Goal: Transaction & Acquisition: Purchase product/service

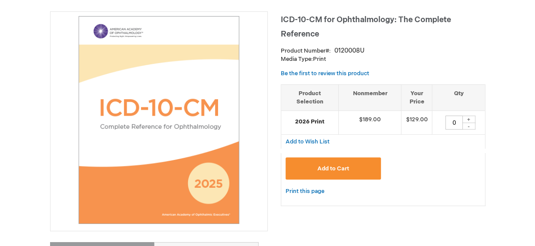
scroll to position [131, 0]
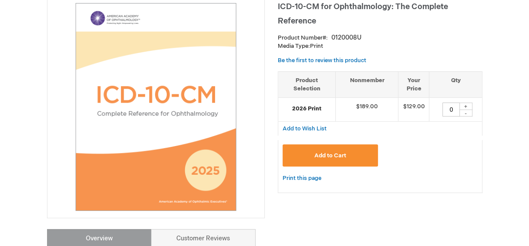
click at [333, 153] on span "Add to Cart" at bounding box center [330, 155] width 32 height 7
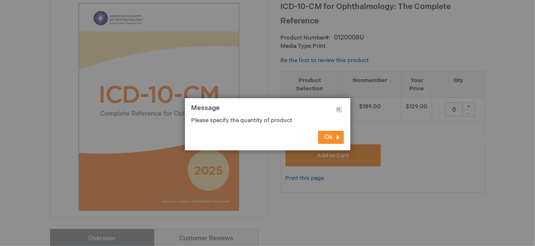
click at [338, 109] on button "Close" at bounding box center [339, 111] width 23 height 26
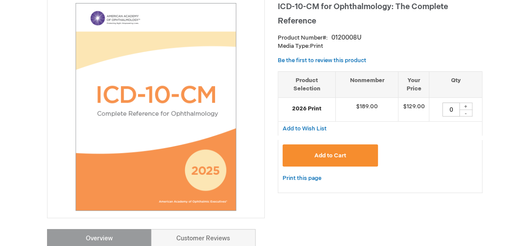
click at [466, 105] on div "+" at bounding box center [465, 106] width 13 height 7
type input "1"
click at [332, 155] on span "Add to Cart" at bounding box center [330, 155] width 32 height 7
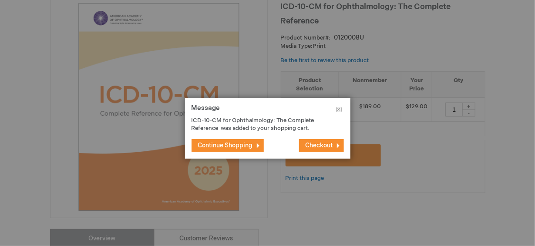
click at [322, 145] on span "Checkout" at bounding box center [319, 145] width 27 height 7
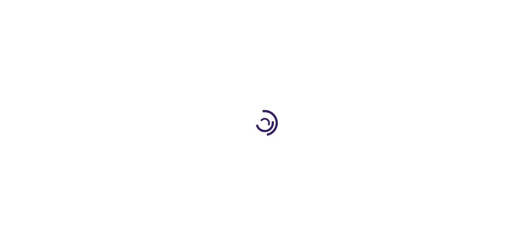
select select "US"
select select "47"
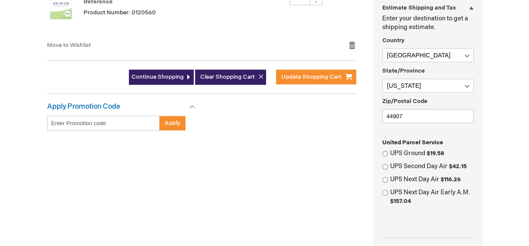
scroll to position [217, 0]
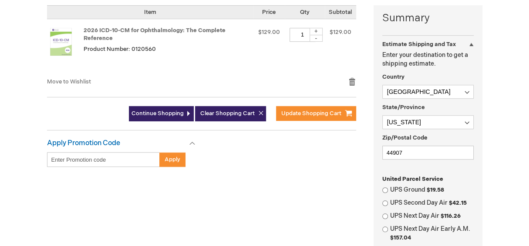
click at [269, 192] on div "Summary Estimate Shipping and Tax Estimate Shipping and Tax Enter your destinat…" at bounding box center [264, 186] width 435 height 362
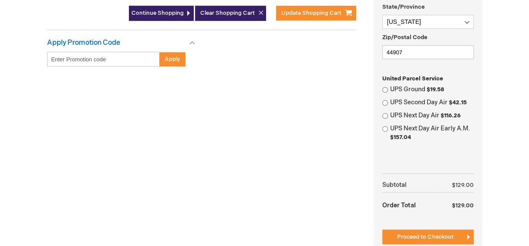
scroll to position [305, 0]
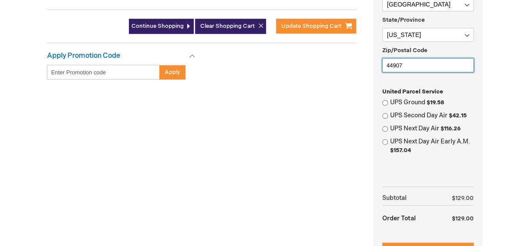
drag, startPoint x: 415, startPoint y: 66, endPoint x: 377, endPoint y: 63, distance: 38.9
click at [377, 63] on div "Summary Estimate Shipping and Tax Estimate Shipping and Tax Enter your destinat…" at bounding box center [428, 93] width 109 height 351
click at [480, 88] on div "Summary Estimate Shipping and Tax Estimate Shipping and Tax Enter your destinat…" at bounding box center [428, 93] width 109 height 351
drag, startPoint x: 412, startPoint y: 63, endPoint x: 357, endPoint y: 62, distance: 54.9
click at [357, 62] on div "Summary Estimate Shipping and Tax Estimate Shipping and Tax Enter your destinat…" at bounding box center [264, 99] width 435 height 362
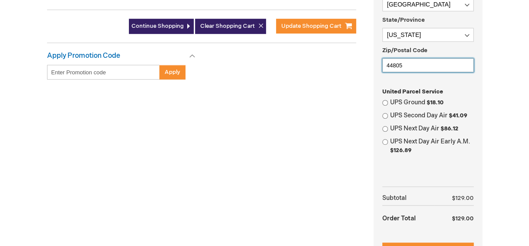
type input "44805"
click at [385, 100] on input "UPS Ground $18.10" at bounding box center [385, 103] width 6 height 6
radio input "true"
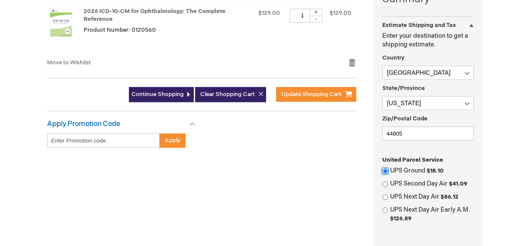
scroll to position [217, 0]
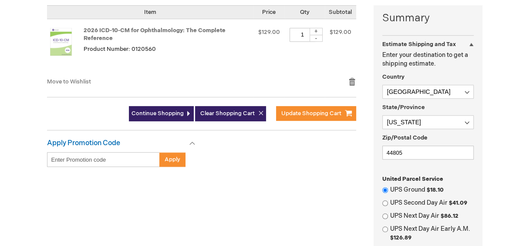
click at [471, 43] on div "Estimate Shipping and Tax" at bounding box center [427, 41] width 91 height 13
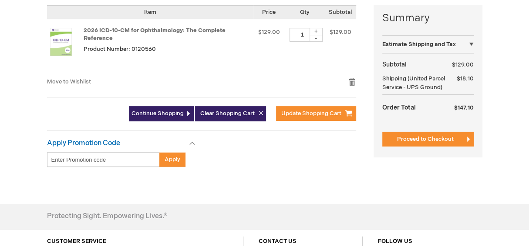
click at [471, 43] on div "Estimate Shipping and Tax" at bounding box center [427, 41] width 91 height 13
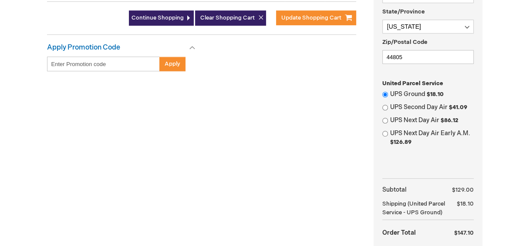
scroll to position [383, 0]
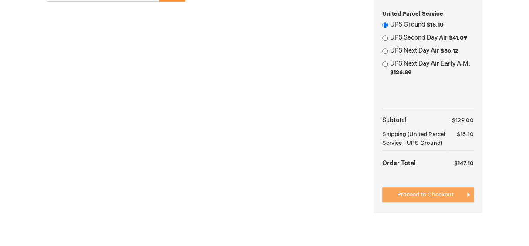
click at [435, 195] on span "Proceed to Checkout" at bounding box center [425, 195] width 57 height 7
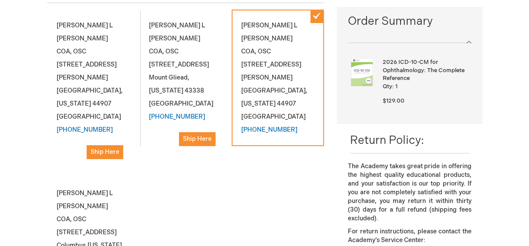
scroll to position [174, 0]
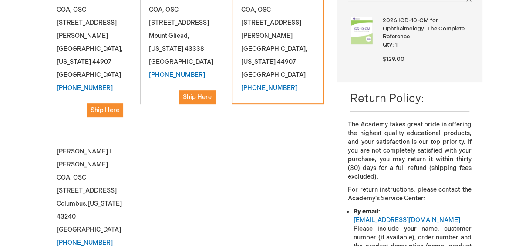
click at [265, 145] on div "Rhonda L Mutchler COA, OSC 240 W. Cook Rd. Mansfield , Ohio 44907 United States…" at bounding box center [185, 129] width 277 height 323
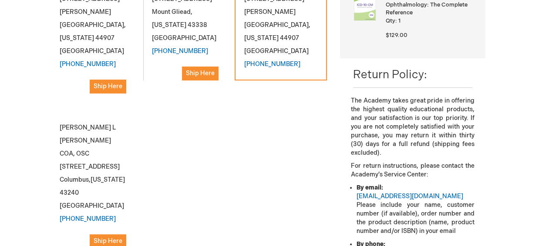
scroll to position [217, 0]
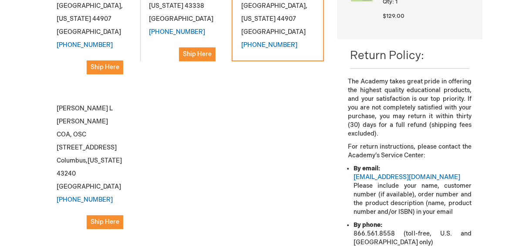
select select "US"
select select "47"
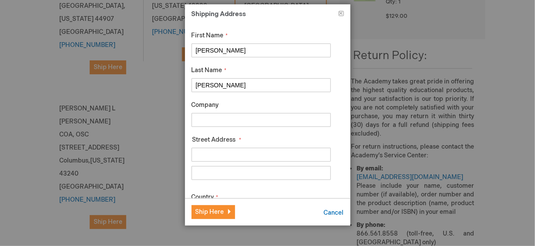
drag, startPoint x: 222, startPoint y: 51, endPoint x: 173, endPoint y: 49, distance: 48.8
type input "Heather"
drag, startPoint x: 222, startPoint y: 84, endPoint x: 176, endPoint y: 82, distance: 45.8
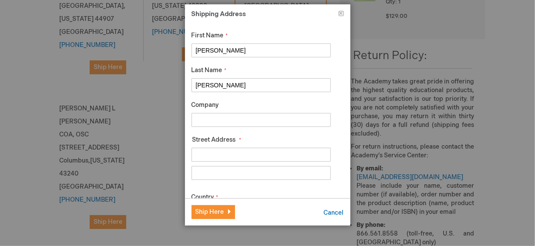
type input "Conley"
click at [225, 124] on input "Company" at bounding box center [261, 120] width 139 height 14
type input "Revision"
click at [199, 154] on input "Street Address: Line 1" at bounding box center [261, 155] width 139 height 14
type input "[STREET_ADDRESS]"
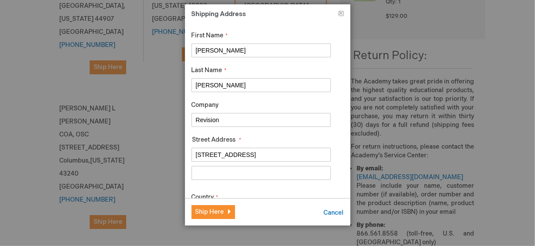
click at [215, 174] on input "Street Address: Line 2" at bounding box center [261, 173] width 139 height 14
click at [336, 141] on div "First Name Heather Last Name Conley Company Revision Street Address Street Addr…" at bounding box center [267, 111] width 165 height 176
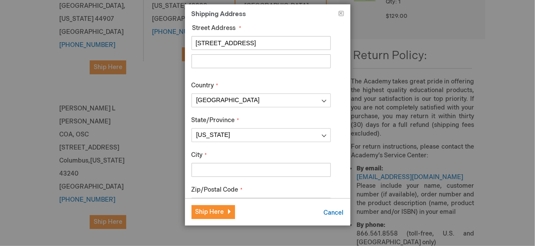
scroll to position [131, 0]
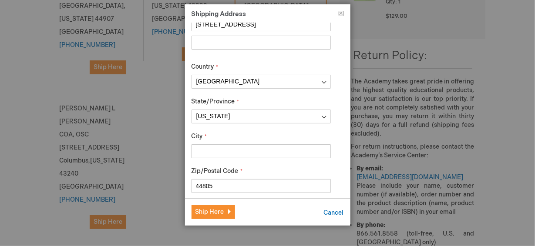
click at [220, 153] on input "City" at bounding box center [261, 152] width 139 height 14
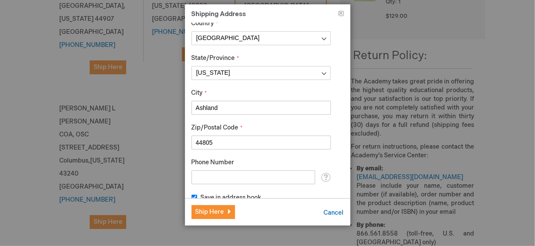
scroll to position [185, 0]
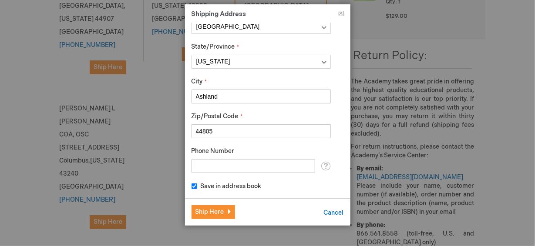
type input "Ashland"
click at [219, 167] on input "Phone Number" at bounding box center [254, 166] width 124 height 14
type input "5"
type input "8004752113"
click at [330, 189] on div "First Name Heather Last Name Conley Company Revision Street Address Street Addr…" at bounding box center [267, 111] width 165 height 176
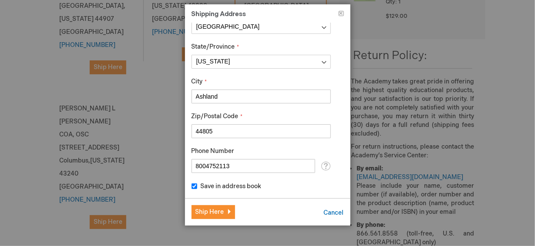
click at [193, 186] on input "Save in address book" at bounding box center [195, 187] width 6 height 6
checkbox input "false"
click at [215, 210] on span "Ship Here" at bounding box center [210, 212] width 29 height 7
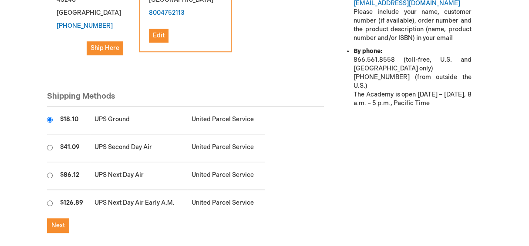
scroll to position [435, 0]
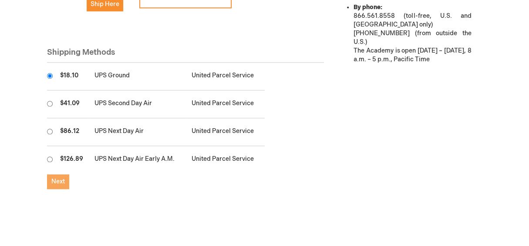
click at [62, 178] on span "Next" at bounding box center [57, 181] width 13 height 7
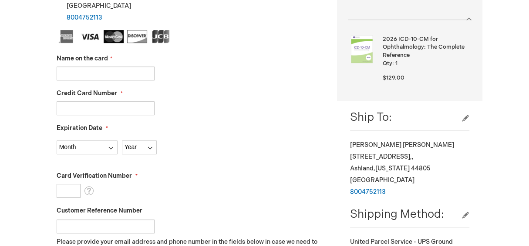
scroll to position [174, 0]
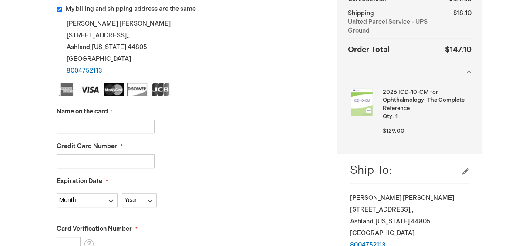
click at [103, 126] on input "Name on the card" at bounding box center [106, 127] width 98 height 14
type input "Rhonda Mutchler"
type input "372714231232162"
select select "6"
select select "2027"
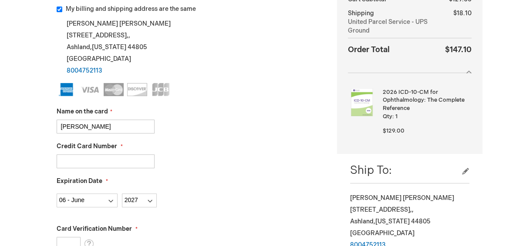
scroll to position [261, 0]
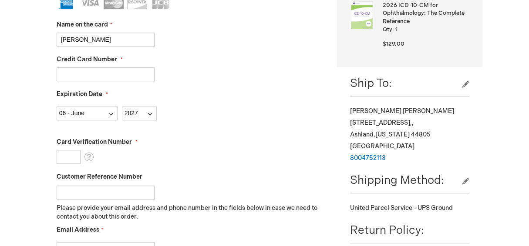
click at [63, 156] on input "Card Verification Number" at bounding box center [69, 157] width 24 height 14
type input "6733"
click at [206, 171] on fieldset "Name on the card Rhonda Mutchler Credit Card Number 372714231232162 Expiration …" at bounding box center [191, 150] width 268 height 308
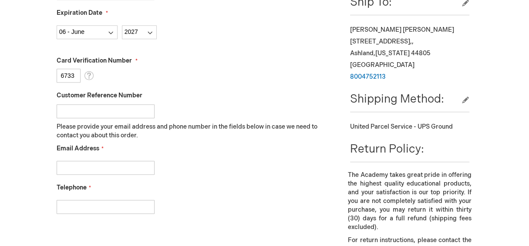
scroll to position [348, 0]
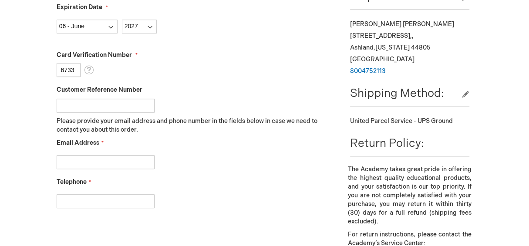
click at [93, 106] on input "Customer Reference Number" at bounding box center [106, 106] width 98 height 14
type input "n/a"
click at [95, 165] on input "Email Address" at bounding box center [106, 162] width 98 height 14
type input "rhondam@revisioneyes.com"
type input "8004752113"
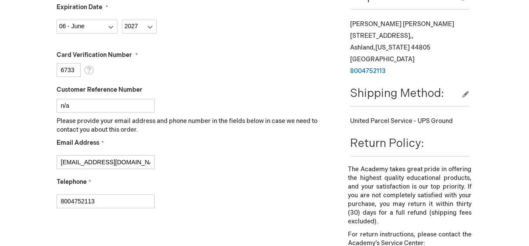
click at [265, 165] on div "rhondam@revisioneyes.com" at bounding box center [191, 160] width 268 height 18
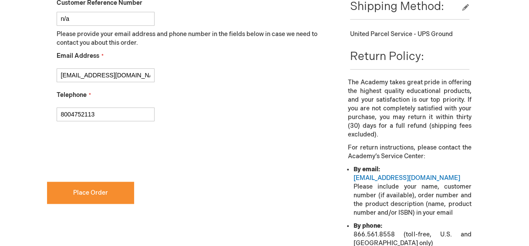
checkbox input "true"
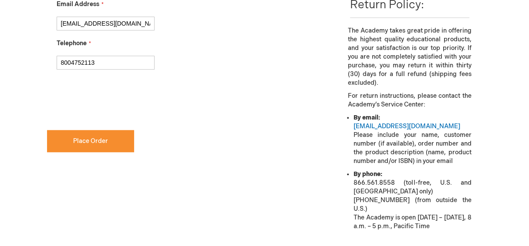
scroll to position [523, 0]
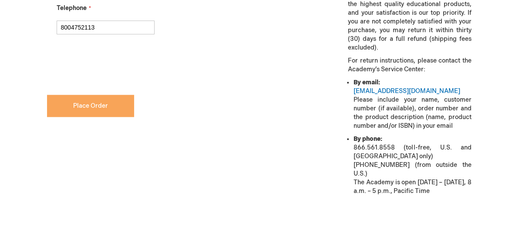
click at [93, 105] on span "Place Order" at bounding box center [90, 105] width 35 height 7
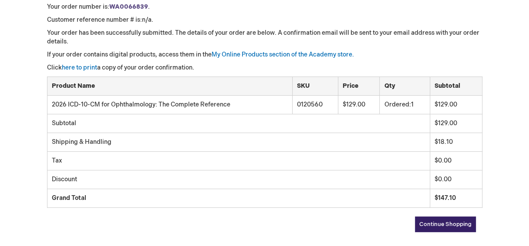
scroll to position [174, 0]
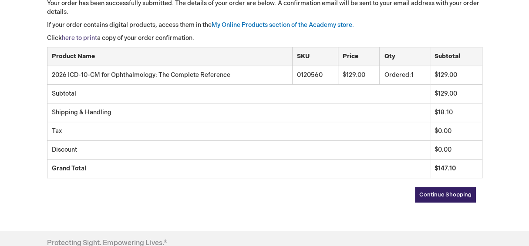
click at [75, 36] on link "here to print" at bounding box center [79, 37] width 35 height 7
